Goal: Task Accomplishment & Management: Complete application form

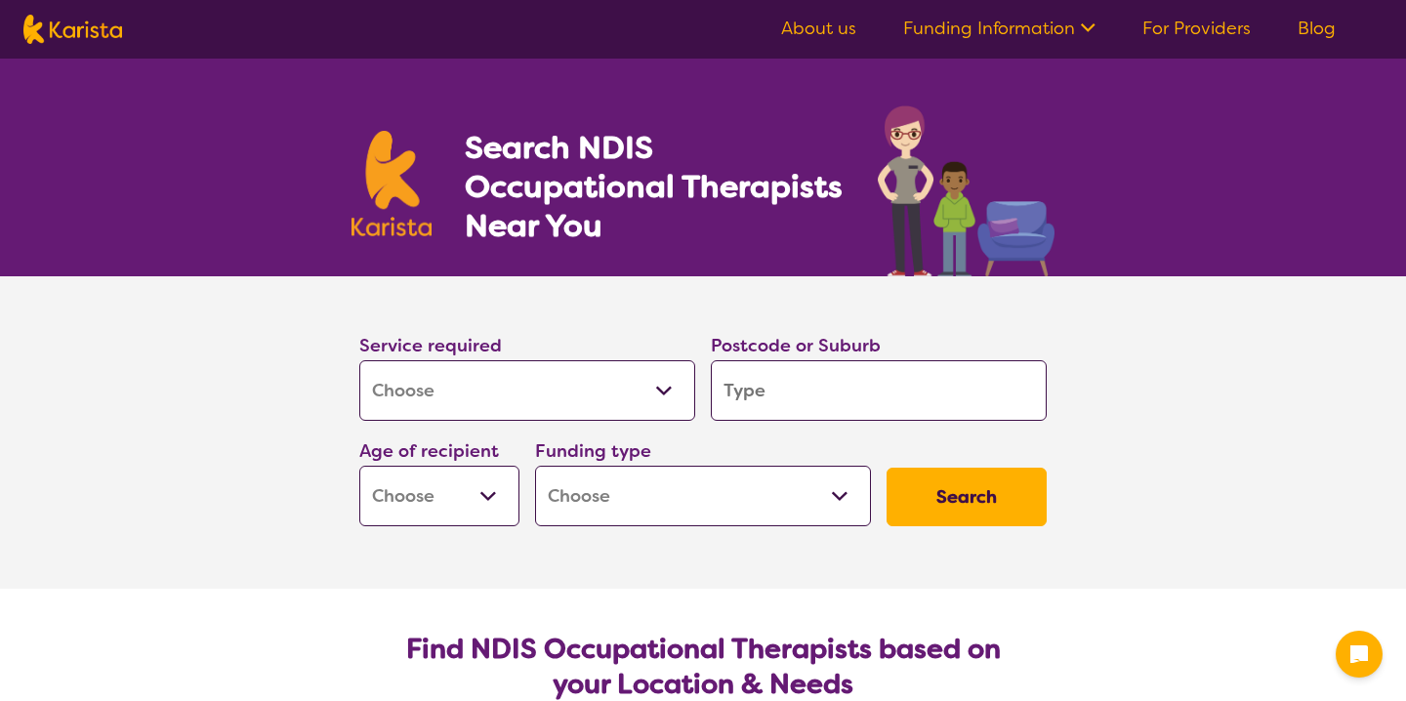
select select "[MEDICAL_DATA]"
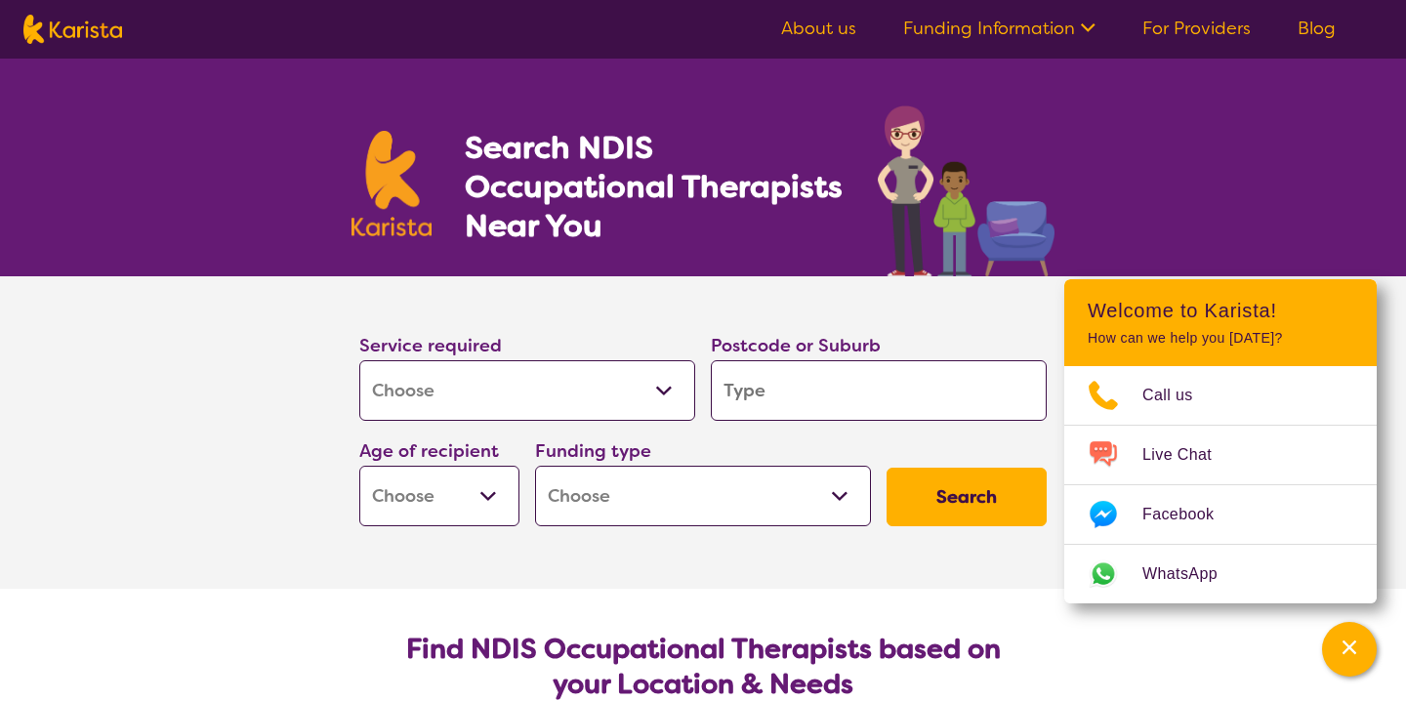
click at [805, 405] on input "search" at bounding box center [879, 390] width 336 height 61
type input "3"
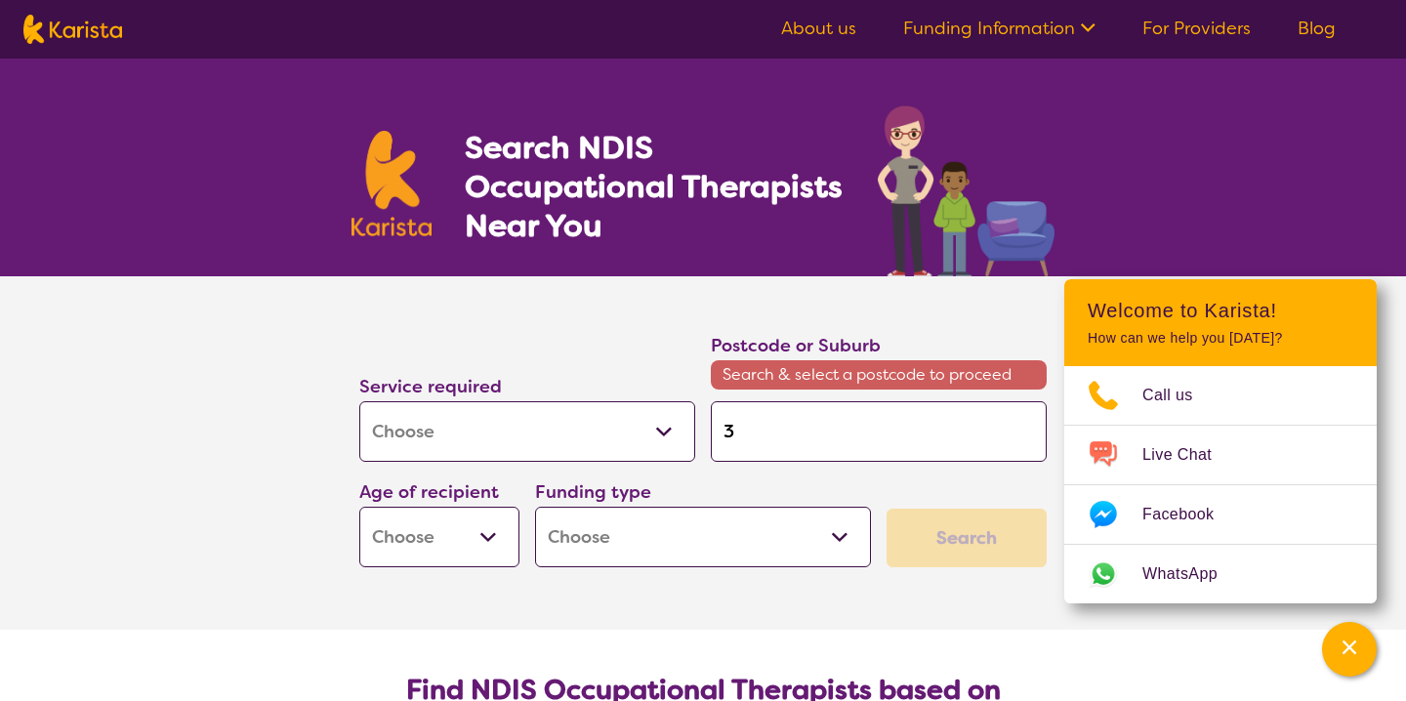
type input "39"
type input "397"
type input "3977"
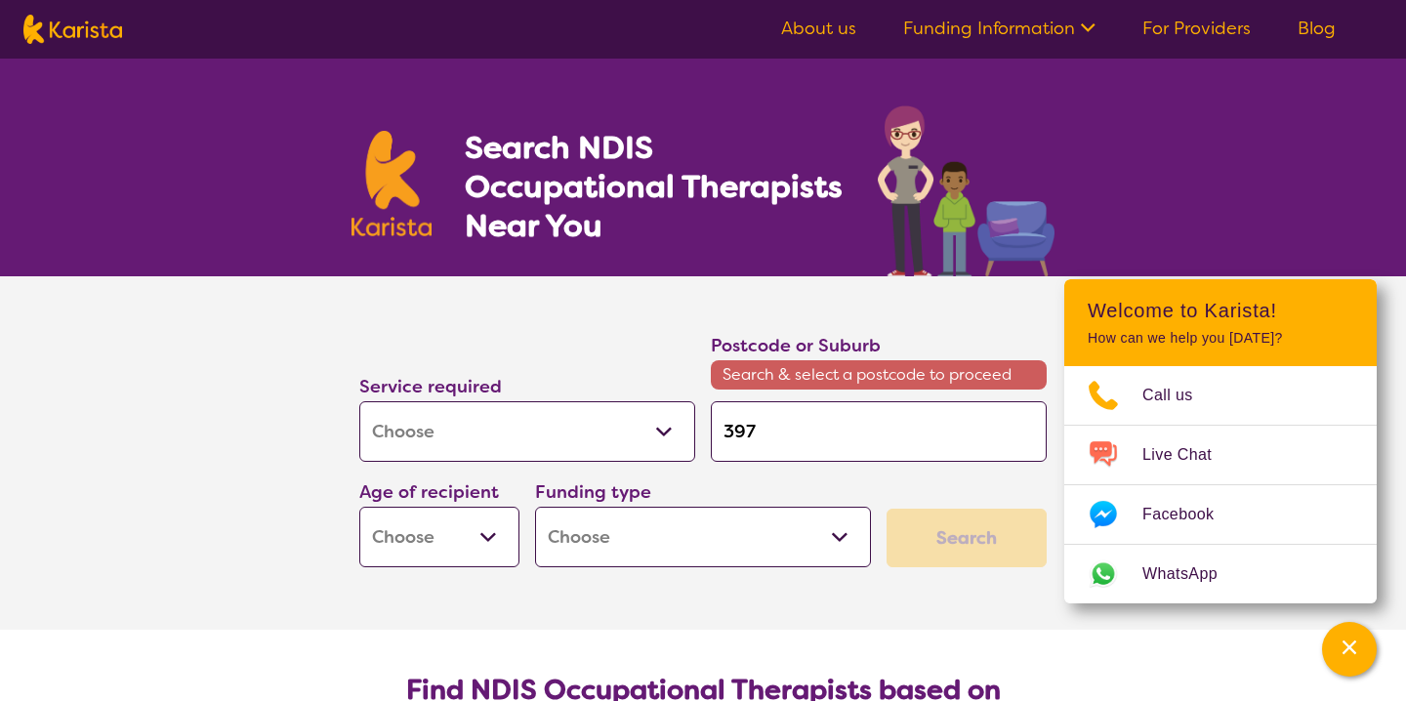
type input "3977"
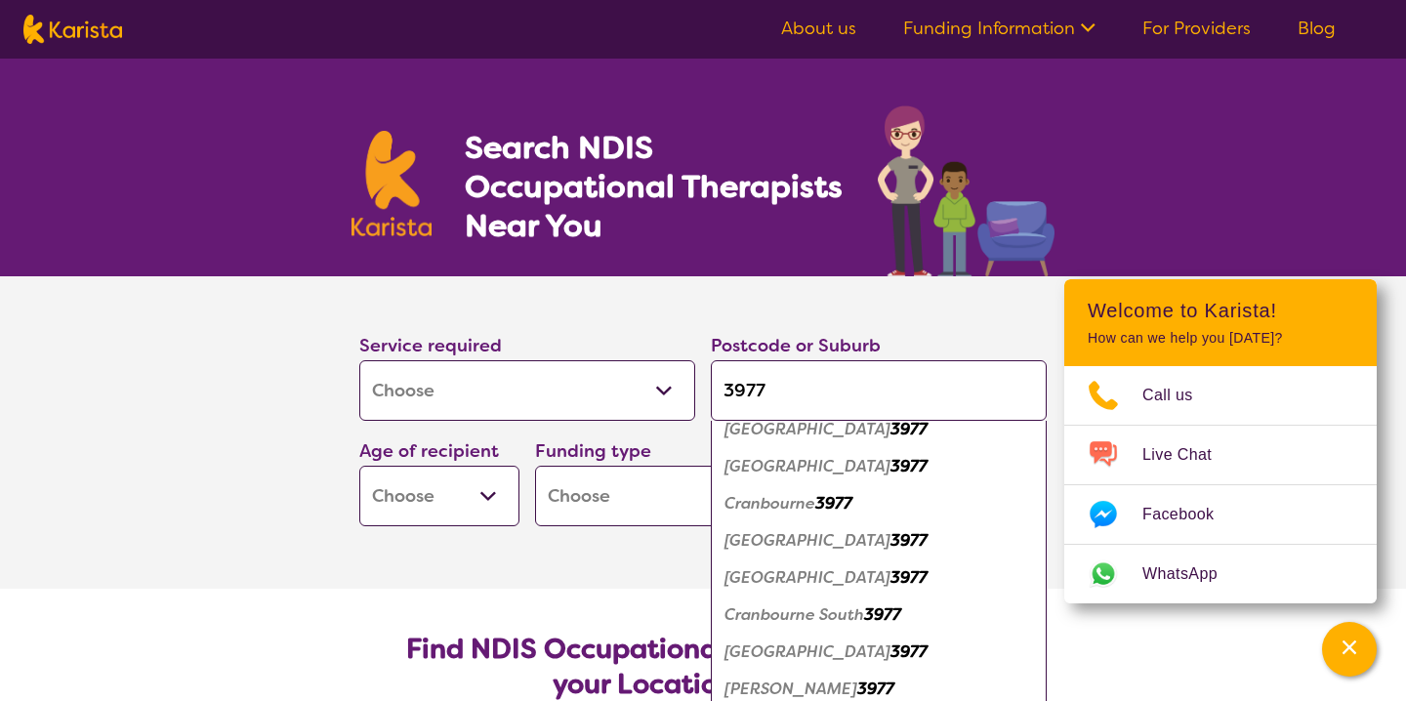
scroll to position [21, 0]
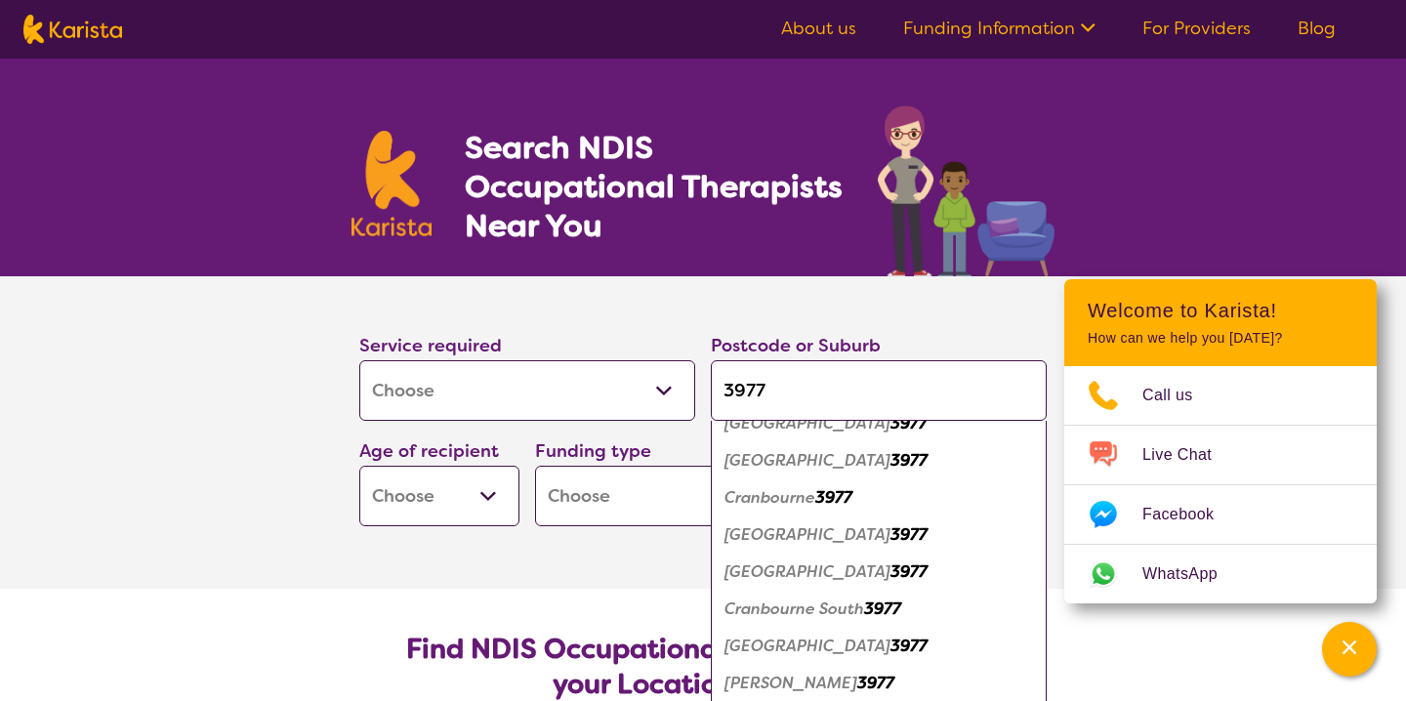
type input "3977"
click at [837, 492] on em "3977" at bounding box center [833, 497] width 37 height 21
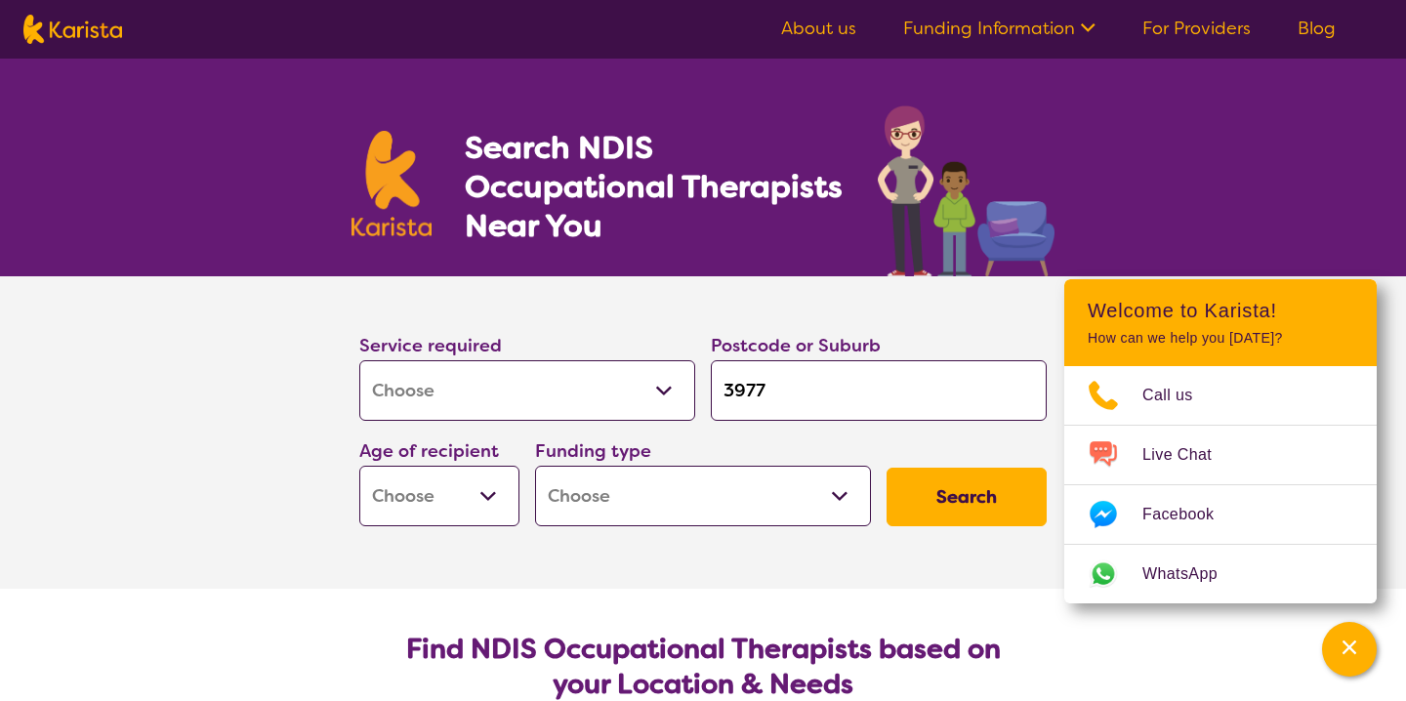
scroll to position [0, 0]
click at [447, 487] on select "Early Childhood - 0 to 9 Child - 10 to 11 Adolescent - 12 to 17 Adult - 18 to 6…" at bounding box center [439, 496] width 160 height 61
select select "AG"
click at [359, 466] on select "Early Childhood - 0 to 9 Child - 10 to 11 Adolescent - 12 to 17 Adult - 18 to 6…" at bounding box center [439, 496] width 160 height 61
select select "AG"
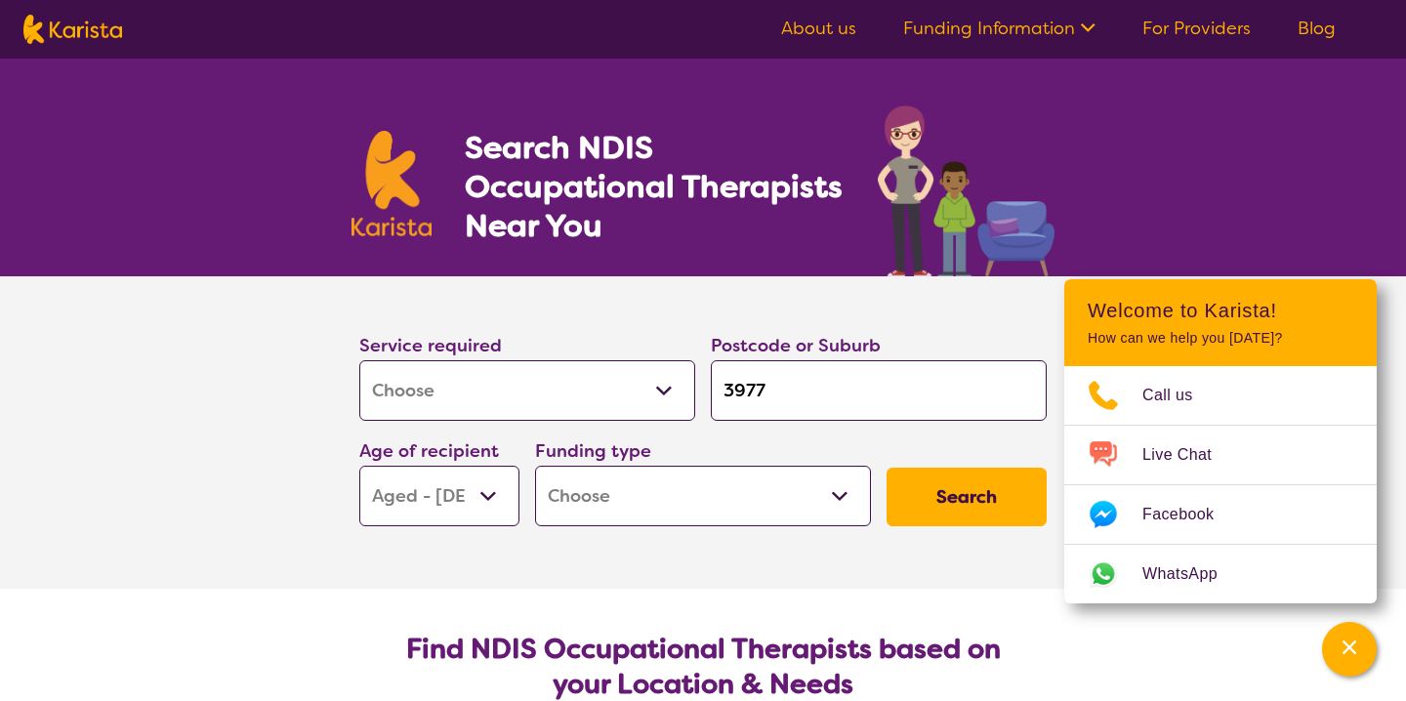
click at [571, 502] on select "Home Care Package (HCP) National Disability Insurance Scheme (NDIS) I don't know" at bounding box center [703, 496] width 336 height 61
select select "NDIS"
click at [535, 466] on select "Home Care Package (HCP) National Disability Insurance Scheme (NDIS) I don't know" at bounding box center [703, 496] width 336 height 61
select select "NDIS"
click at [936, 483] on button "Search" at bounding box center [967, 497] width 160 height 59
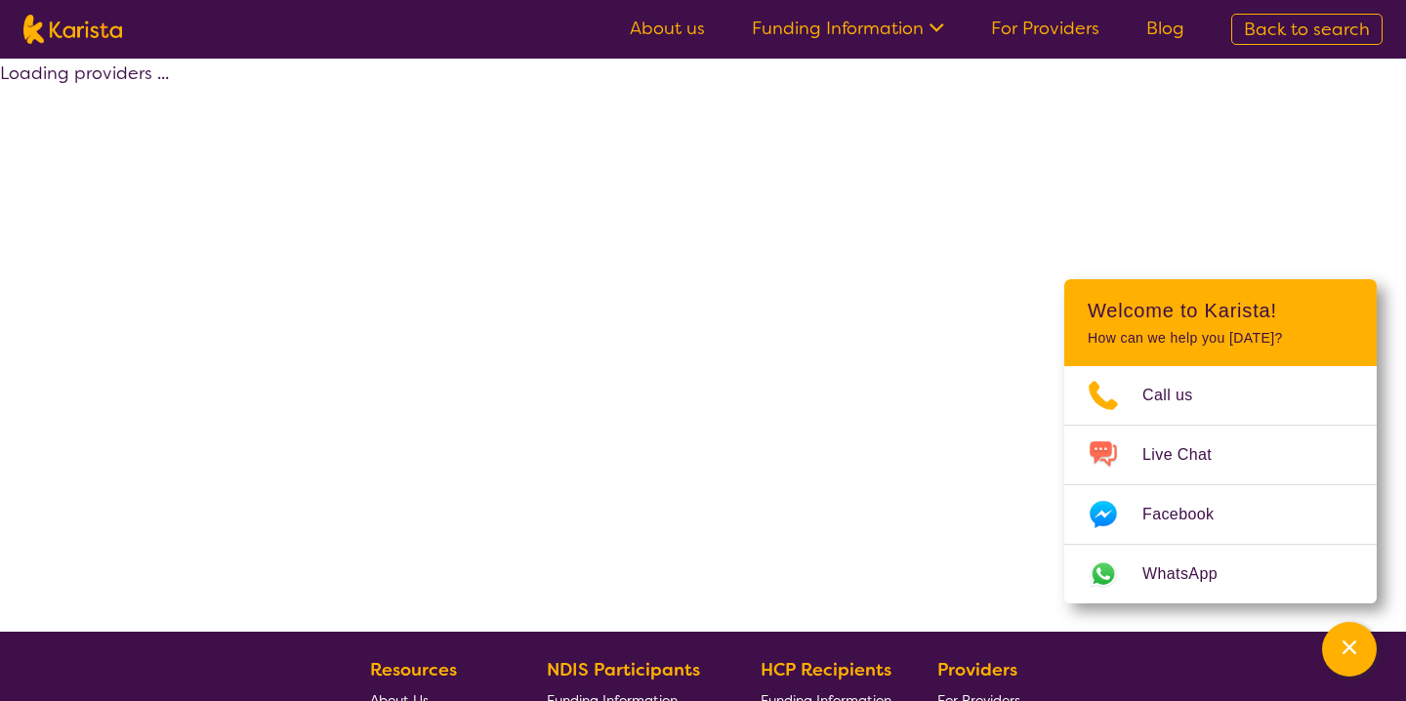
select select "by_score"
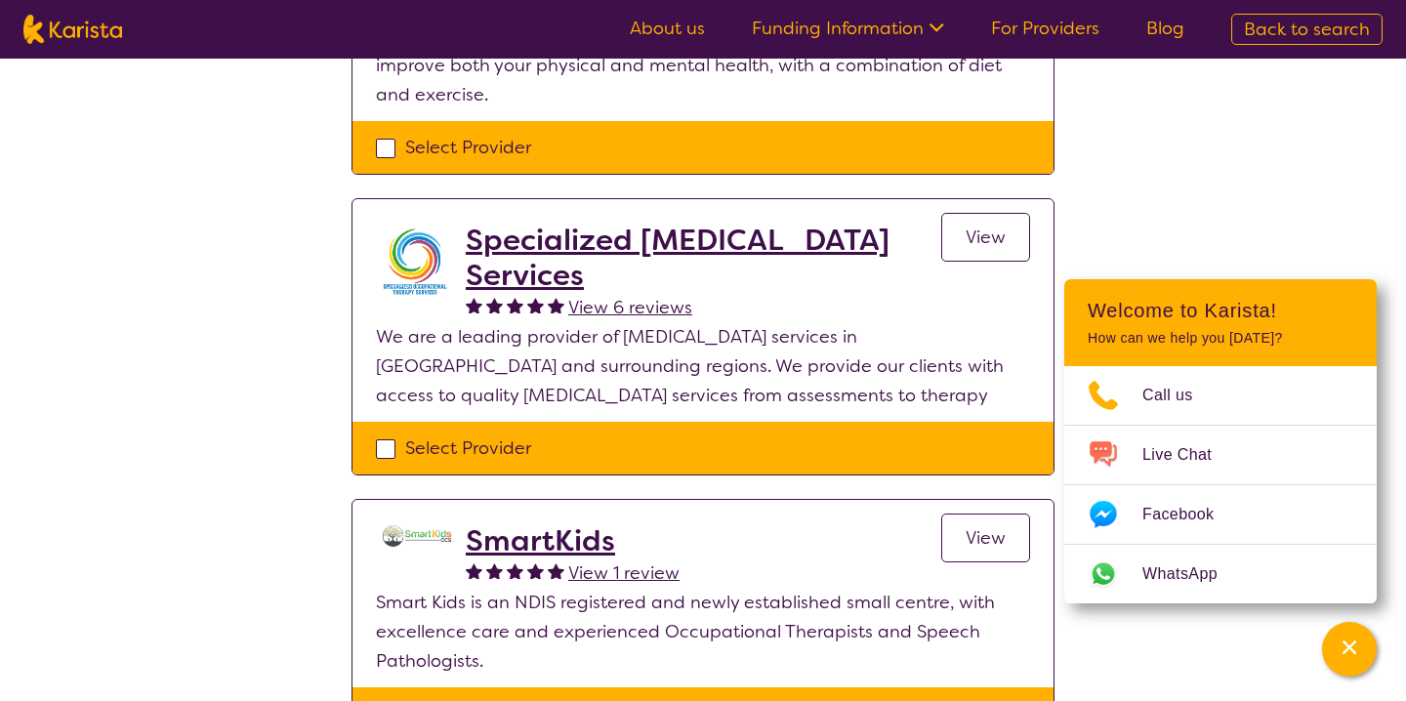
scroll to position [587, 0]
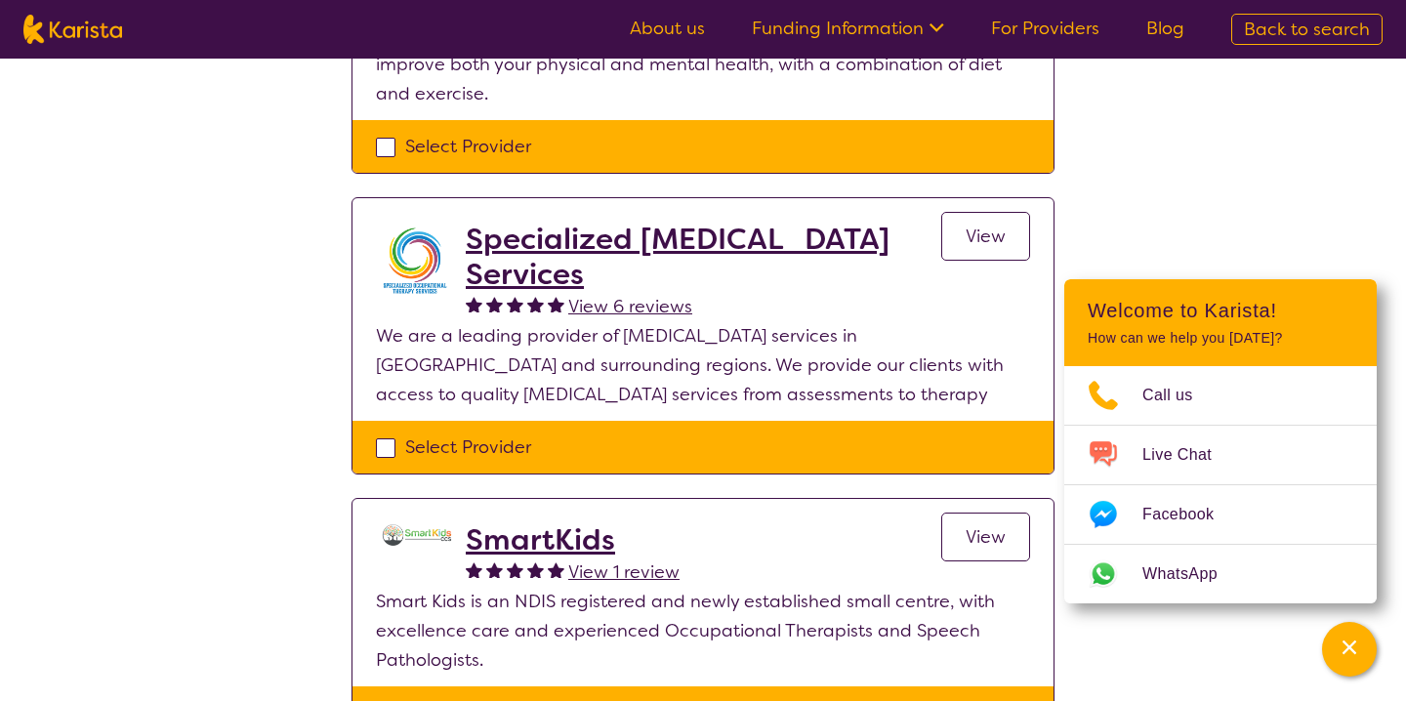
click at [389, 438] on div "Select Provider" at bounding box center [703, 447] width 654 height 29
checkbox input "true"
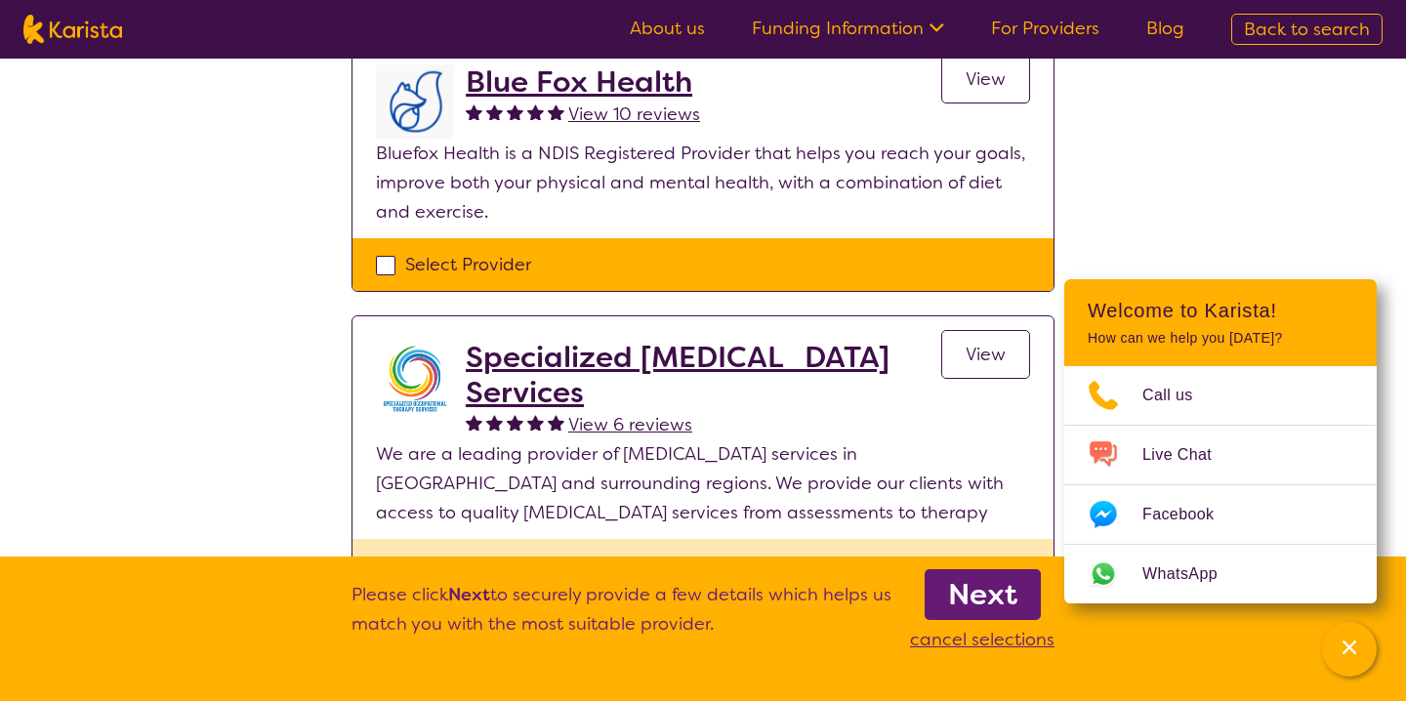
scroll to position [481, 0]
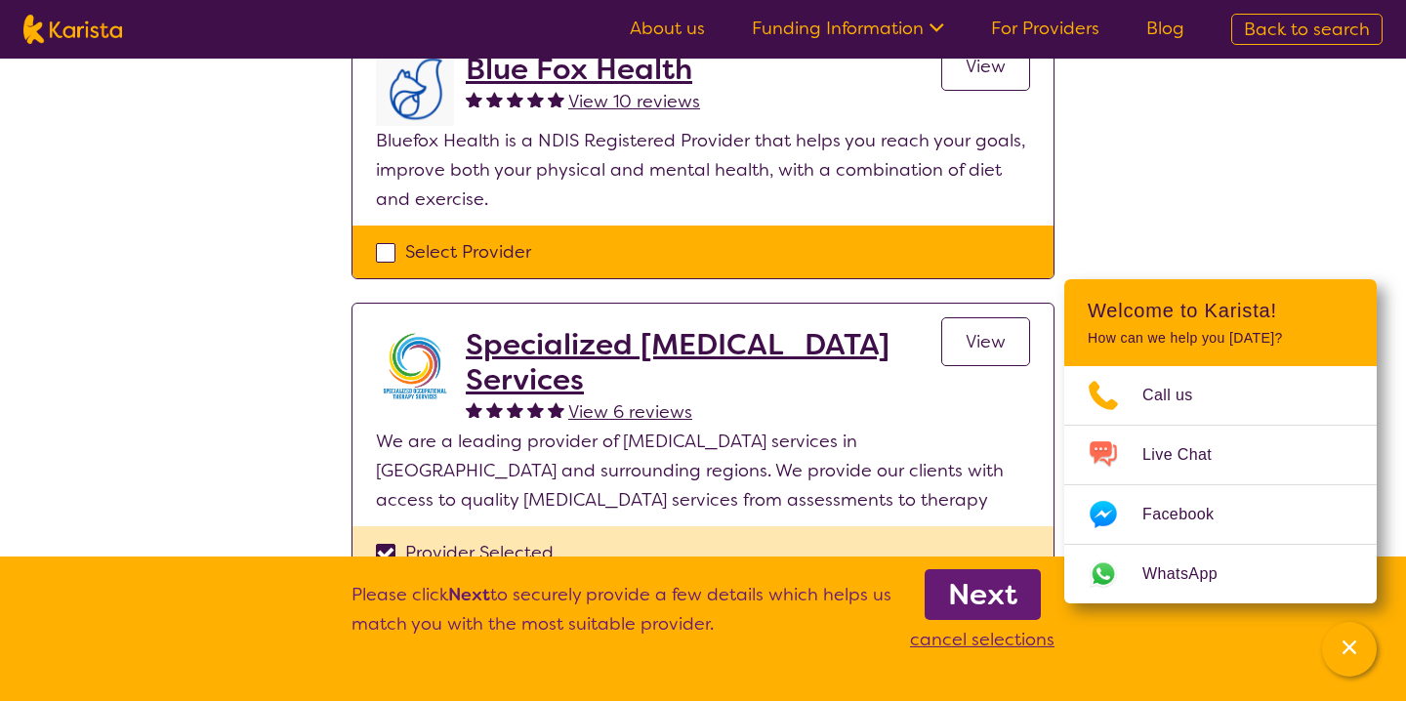
click at [967, 584] on b "Next" at bounding box center [982, 594] width 69 height 39
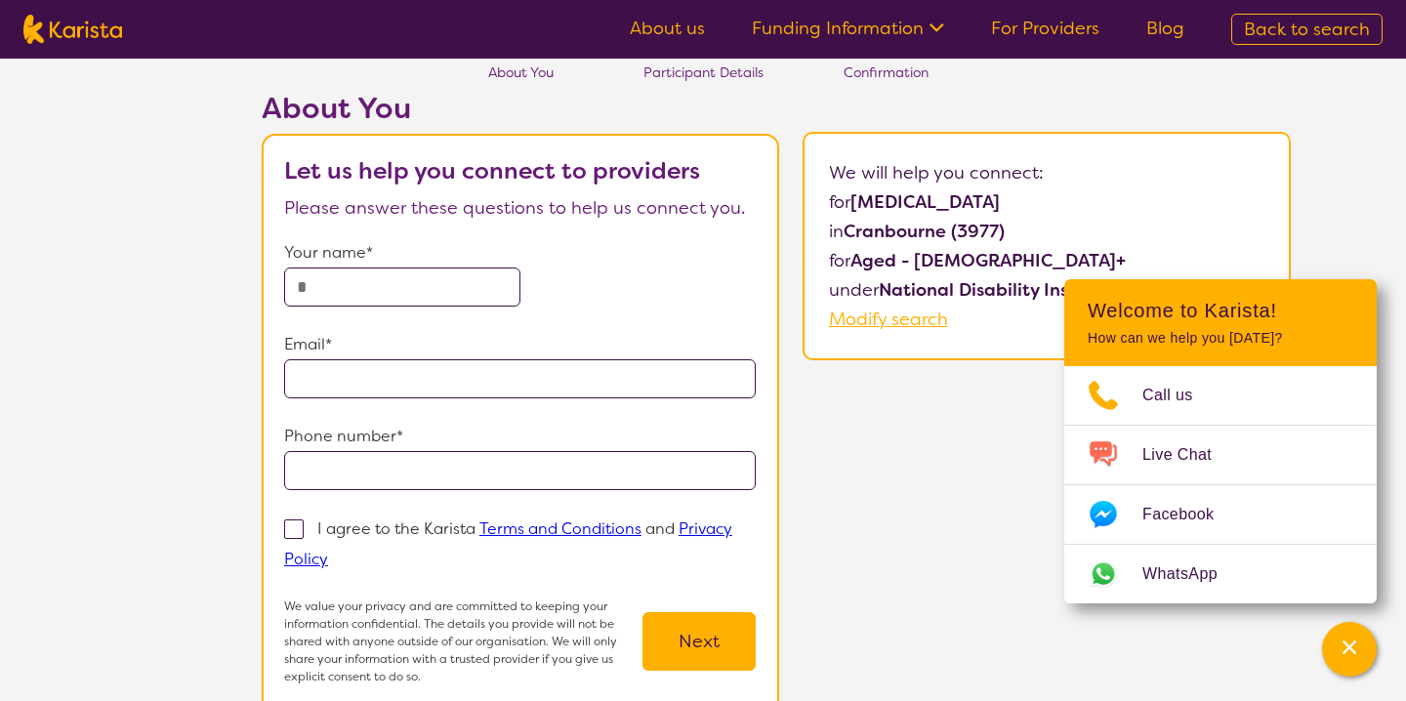
scroll to position [57, 0]
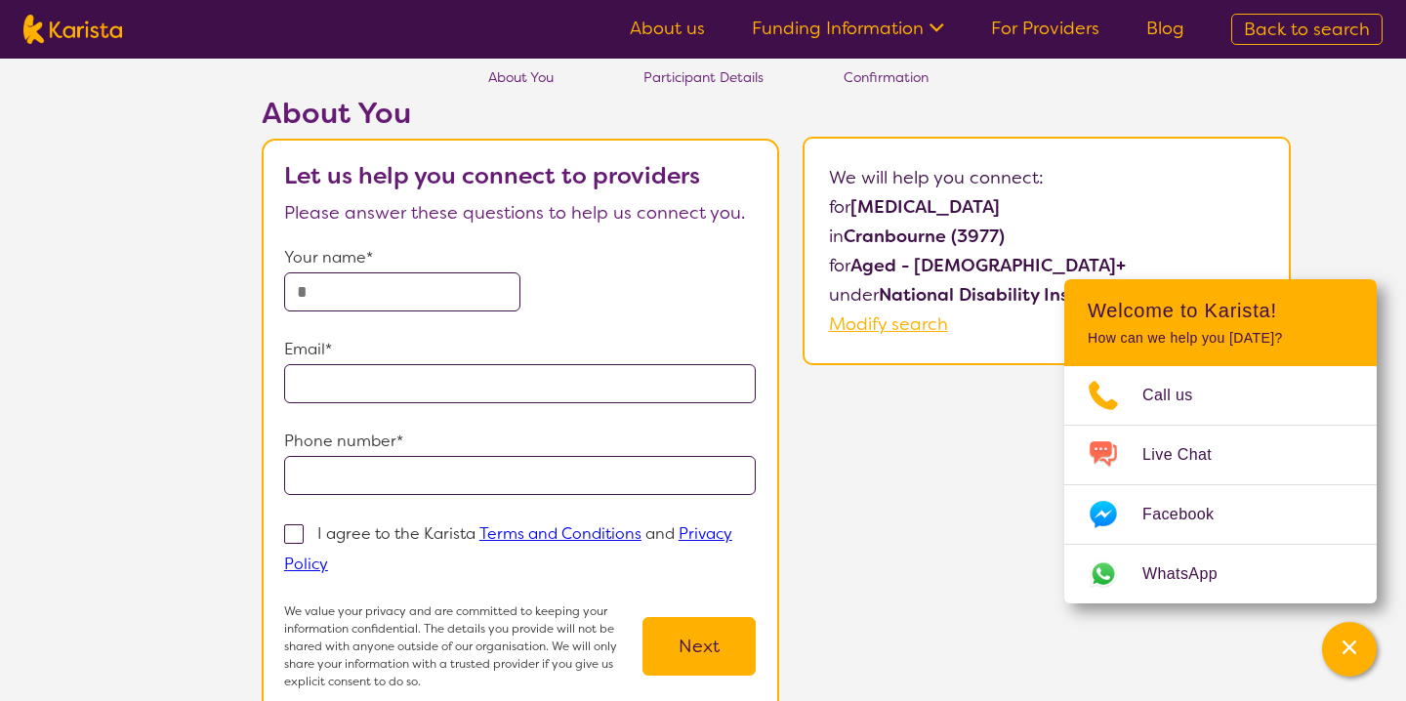
click at [458, 291] on input "text" at bounding box center [402, 291] width 236 height 39
type input "**********"
click at [518, 390] on input "**********" at bounding box center [520, 383] width 473 height 39
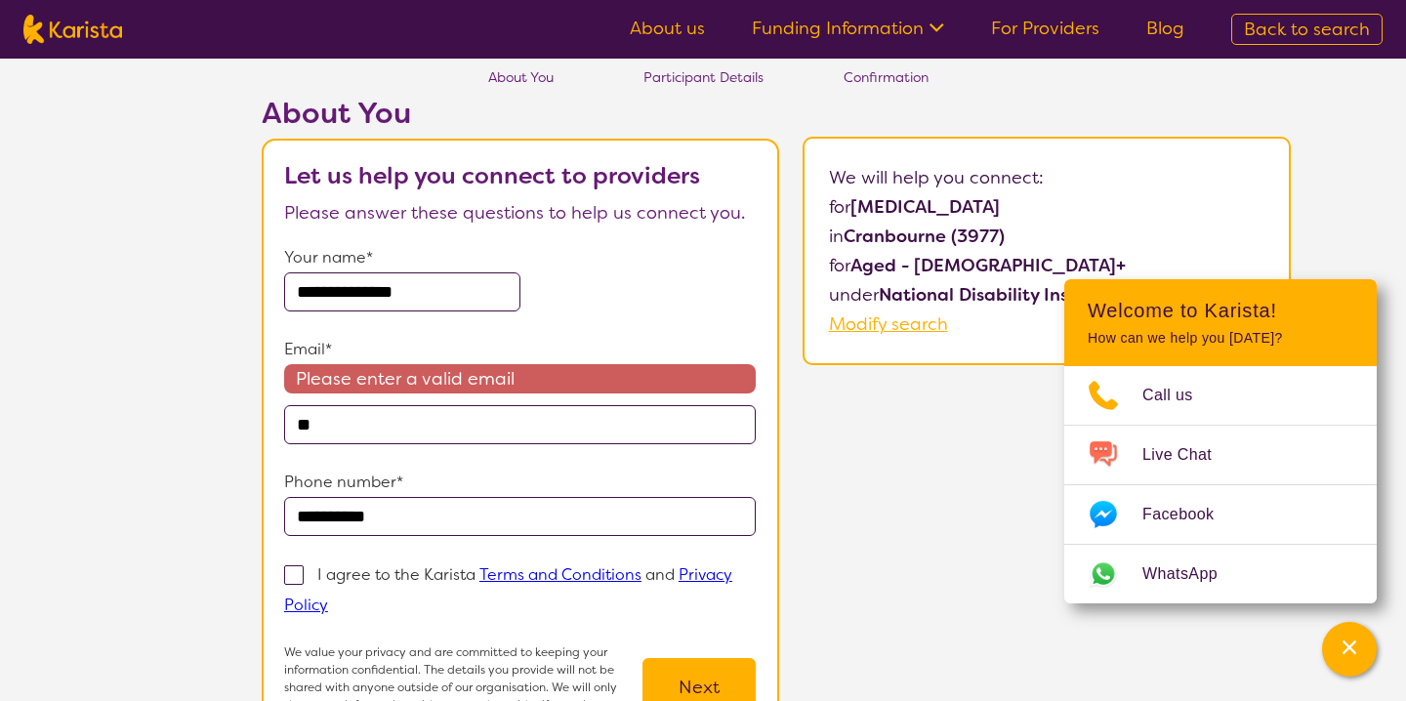
type input "*"
type input "**********"
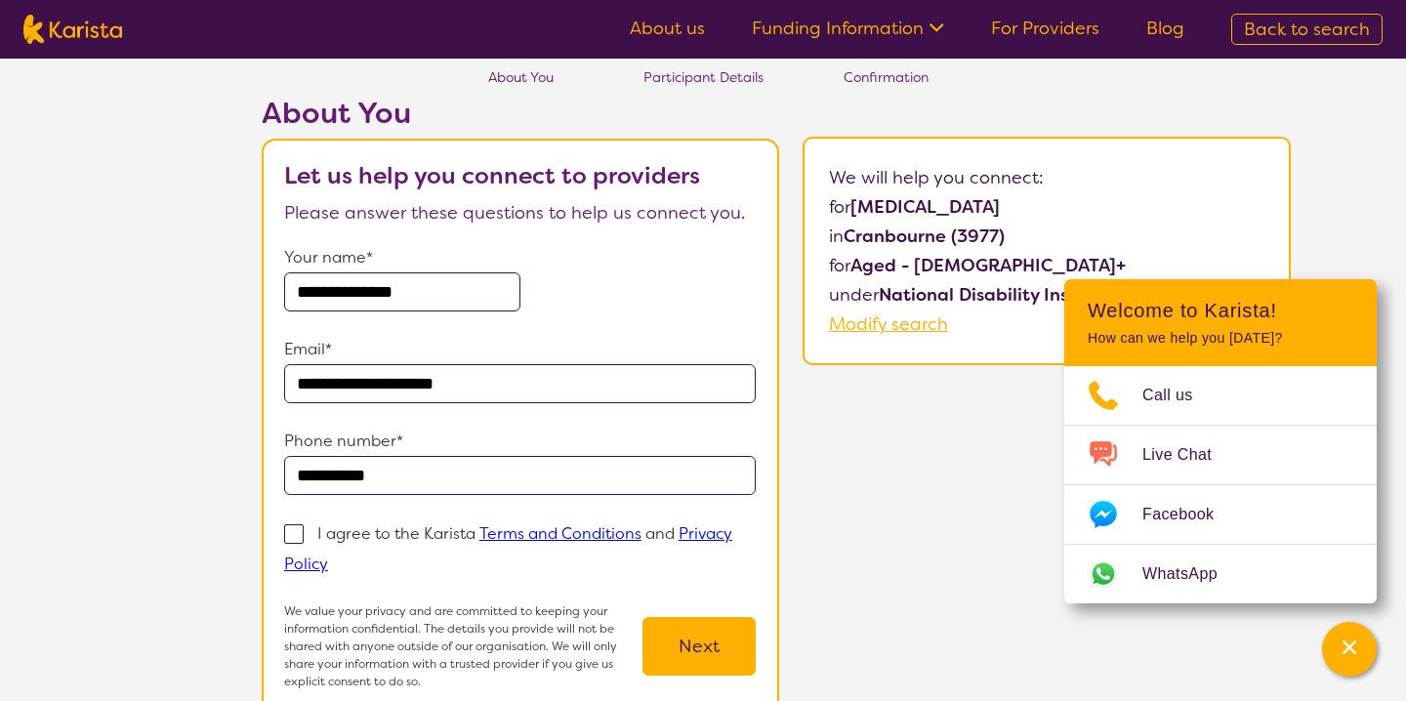
click at [441, 491] on input "**********" at bounding box center [520, 475] width 473 height 39
type input "**********"
click at [297, 524] on span at bounding box center [294, 534] width 20 height 20
click at [328, 557] on input "I agree to the Karista Terms and Conditions and Privacy Policy" at bounding box center [334, 563] width 13 height 13
checkbox input "true"
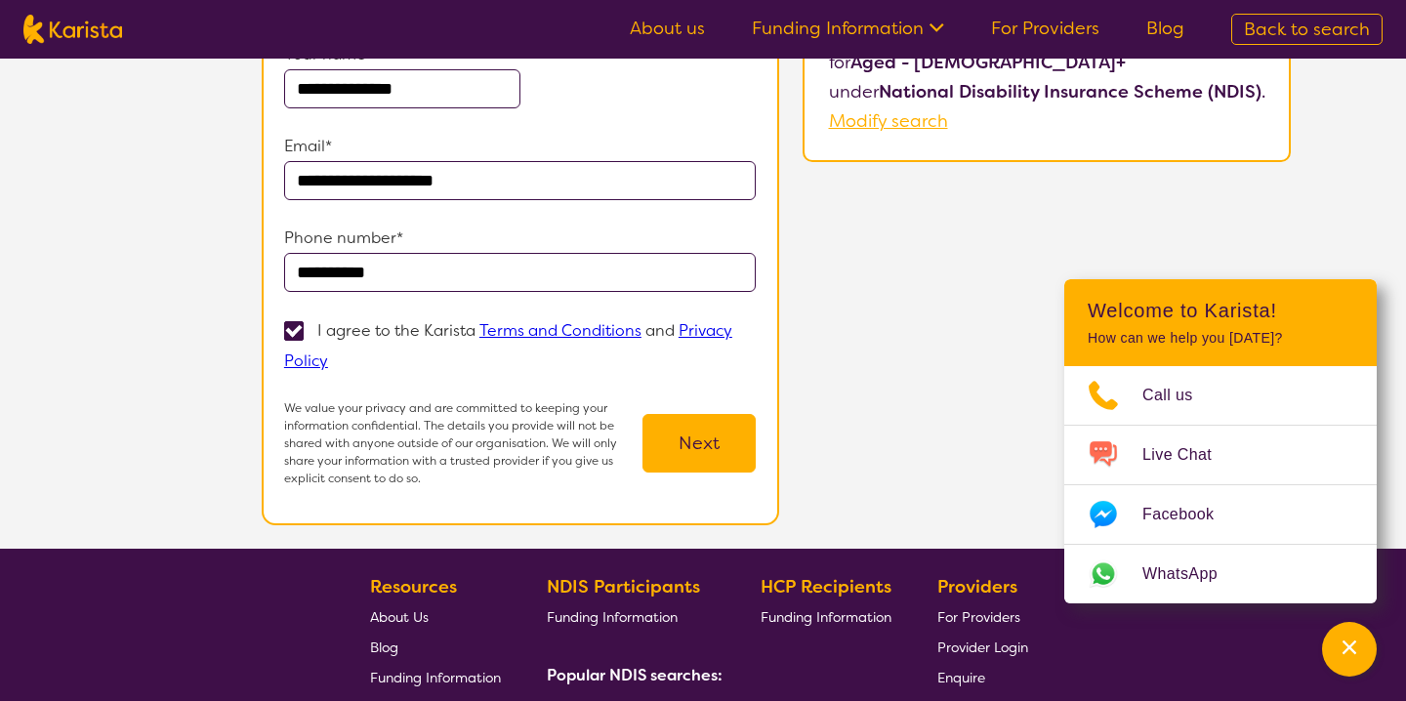
scroll to position [339, 0]
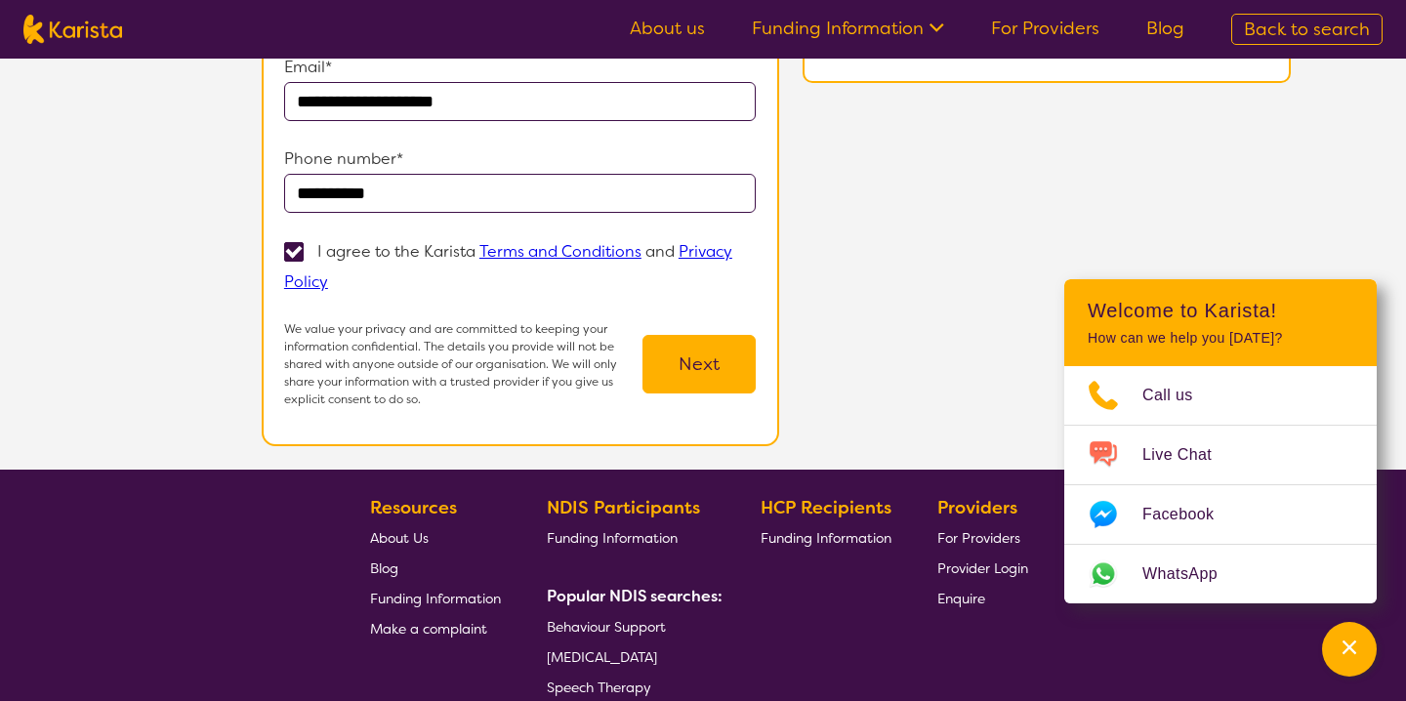
click at [677, 369] on button "Next" at bounding box center [699, 364] width 113 height 59
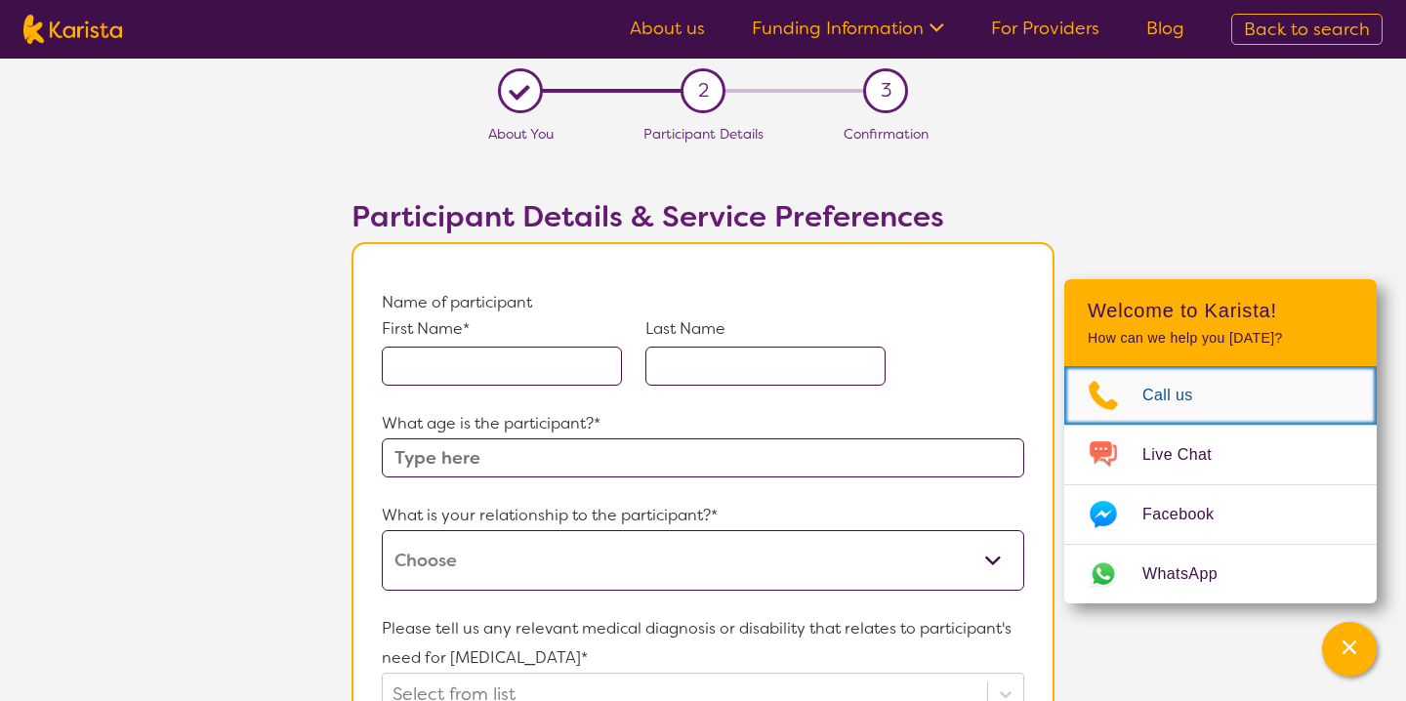
click at [1166, 398] on span "Call us" at bounding box center [1180, 395] width 74 height 29
